Goal: Task Accomplishment & Management: Complete application form

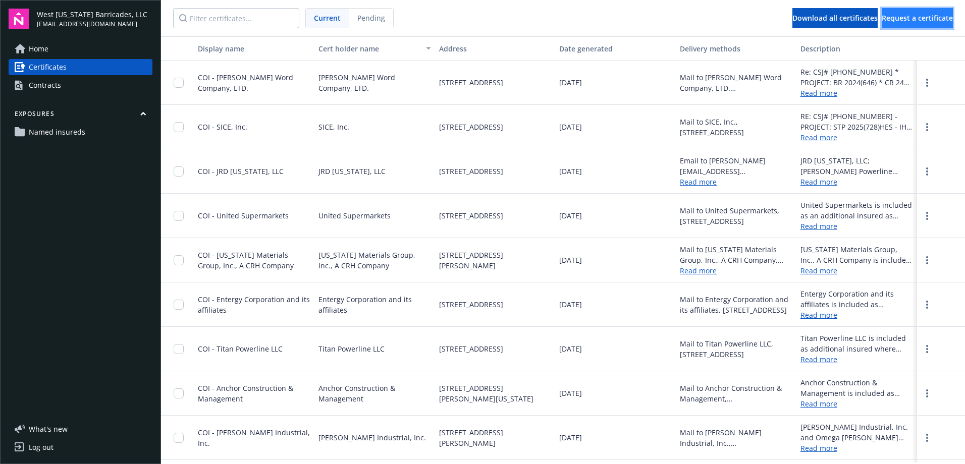
click at [882, 17] on span "Request a certificate" at bounding box center [917, 18] width 71 height 10
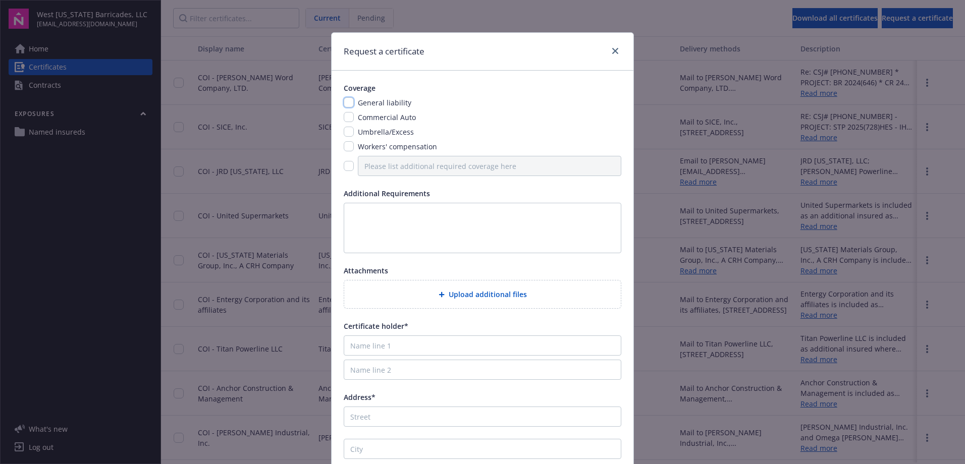
click at [347, 102] on input "checkbox" at bounding box center [349, 102] width 10 height 10
checkbox input "true"
click at [347, 122] on input "checkbox" at bounding box center [349, 117] width 10 height 10
checkbox input "true"
click at [348, 132] on input "checkbox" at bounding box center [349, 132] width 10 height 10
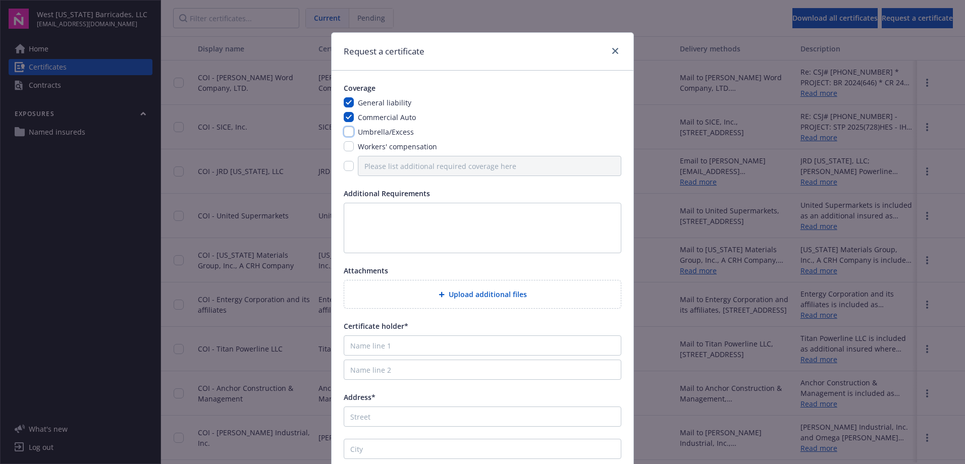
checkbox input "true"
click at [354, 145] on div "Workers' compensation" at bounding box center [396, 146] width 85 height 11
click at [344, 148] on input "checkbox" at bounding box center [349, 146] width 10 height 10
checkbox input "true"
click at [370, 210] on textarea at bounding box center [483, 228] width 278 height 50
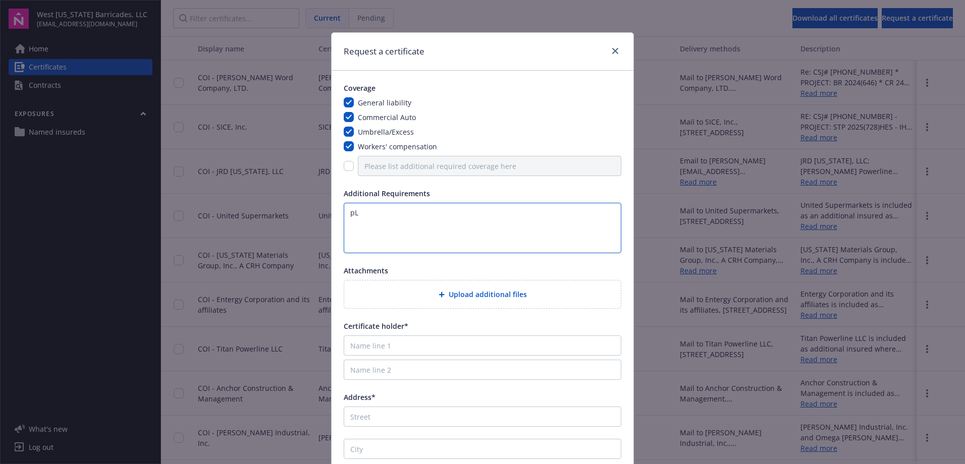
type textarea "p"
drag, startPoint x: 594, startPoint y: 247, endPoint x: 605, endPoint y: 244, distance: 11.4
click at [594, 247] on textarea "Please include all endorsements Desc. of Ops box: CSJ# [PHONE_NUMBER] * PROJECT…" at bounding box center [483, 228] width 278 height 50
type textarea "Please include all endorsements Desc. of Ops box: CSJ# [PHONE_NUMBER] * PROJECT…"
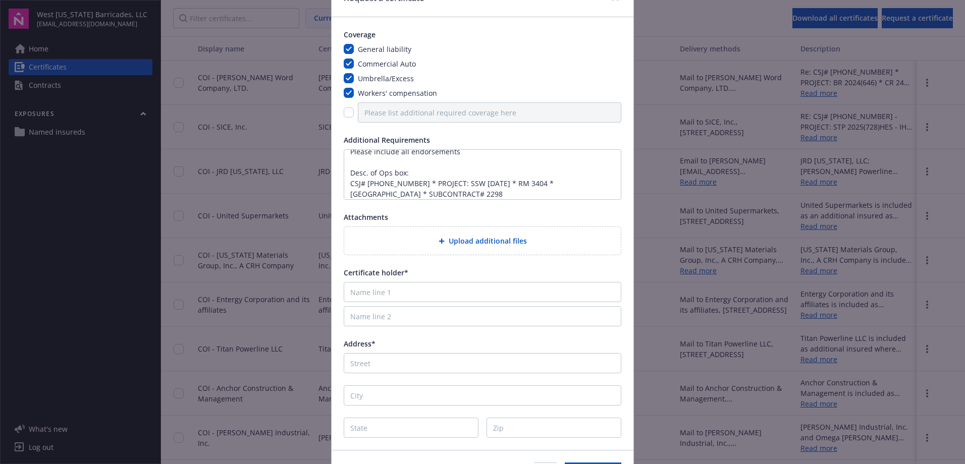
scroll to position [117, 0]
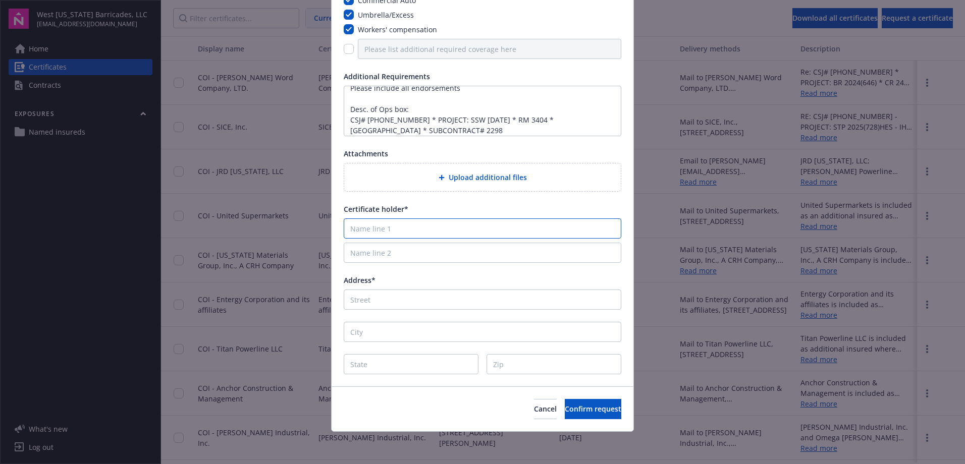
click at [386, 227] on input "Name line 1" at bounding box center [483, 229] width 278 height 20
type input "h"
type input "Hunter Industries, LTD."
type input "P.O. Box 2109"
type input "San Marcos"
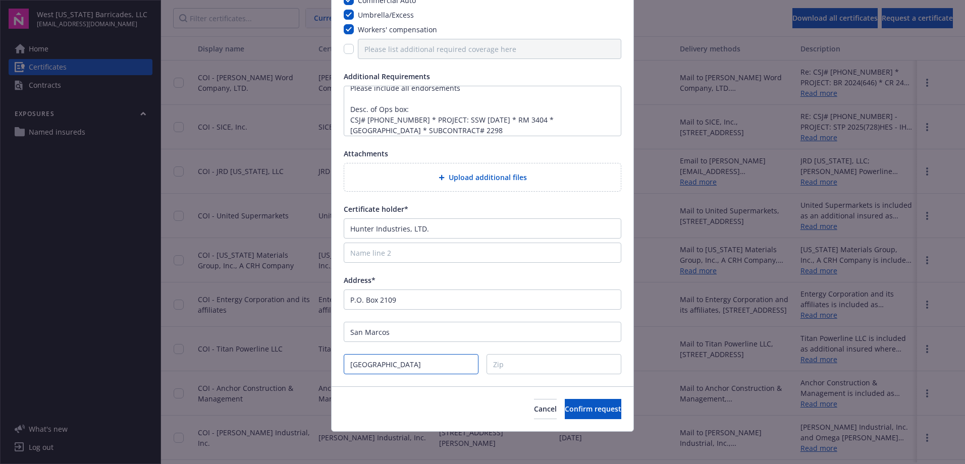
type input "[GEOGRAPHIC_DATA]"
type input "78667-2109"
click at [565, 409] on span "Confirm request" at bounding box center [593, 409] width 57 height 10
